Goal: Task Accomplishment & Management: Use online tool/utility

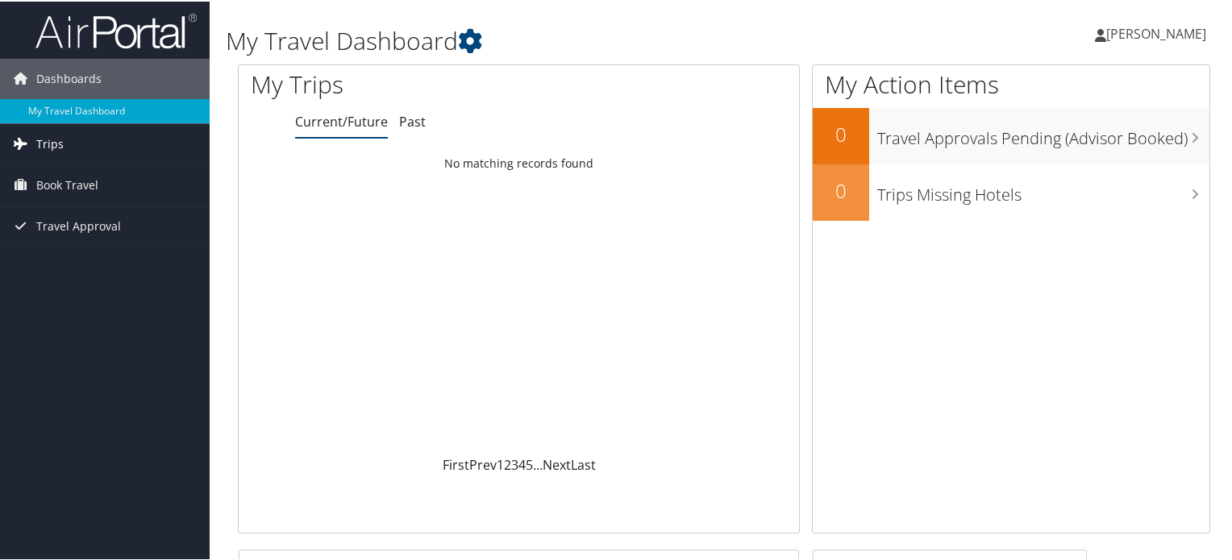
click at [64, 147] on link "Trips" at bounding box center [105, 143] width 210 height 40
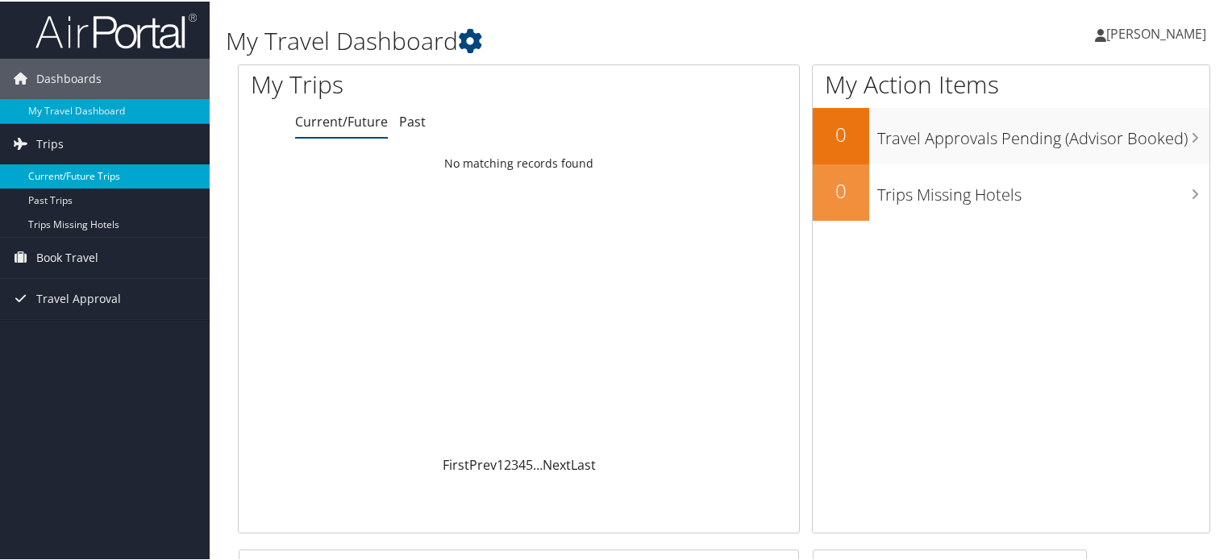
click at [73, 178] on link "Current/Future Trips" at bounding box center [105, 175] width 210 height 24
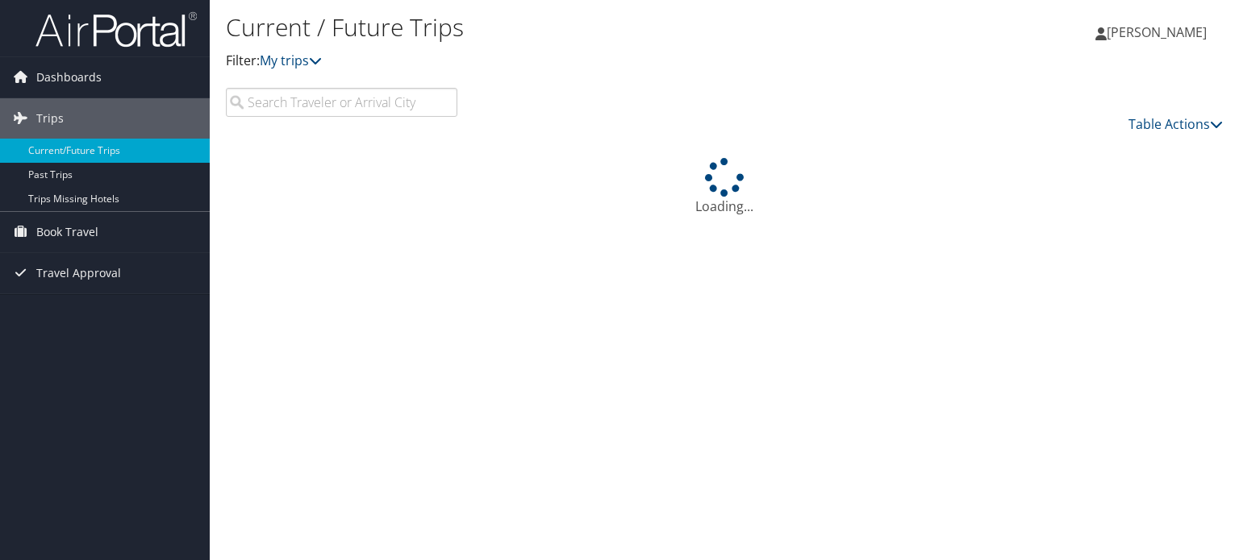
click at [19, 83] on icon at bounding box center [20, 77] width 24 height 24
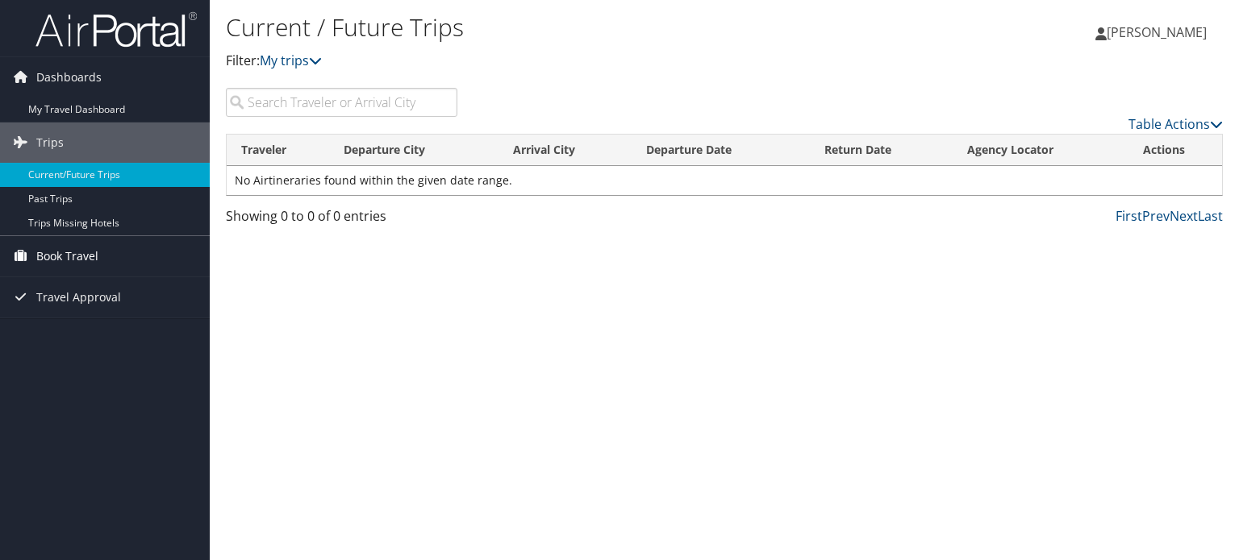
click at [55, 246] on span "Book Travel" at bounding box center [67, 256] width 62 height 40
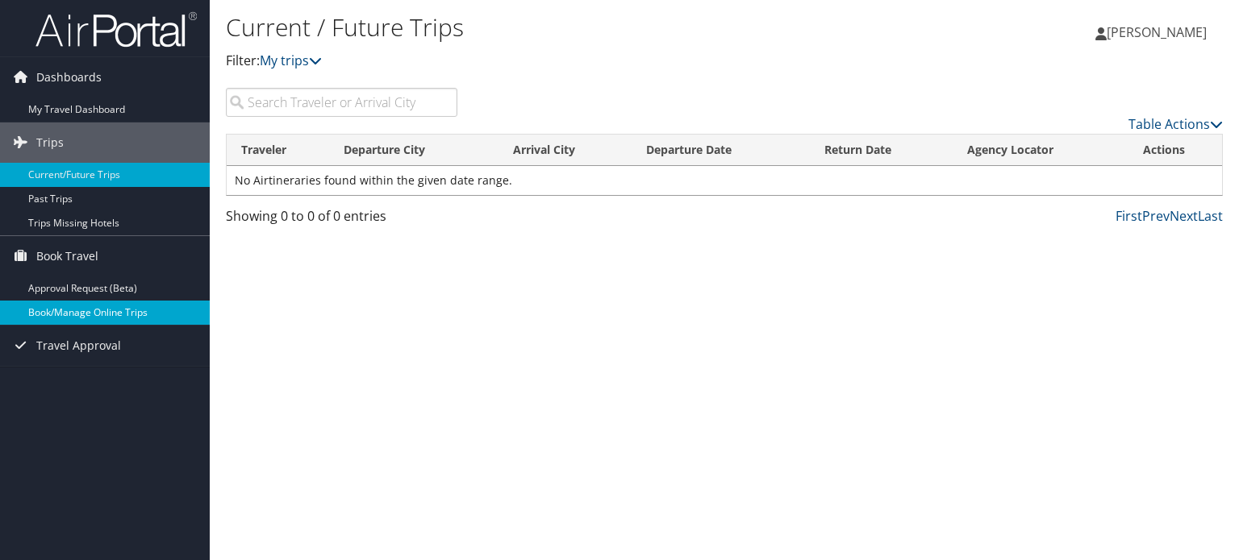
click at [80, 315] on link "Book/Manage Online Trips" at bounding box center [105, 313] width 210 height 24
